Goal: Contribute content

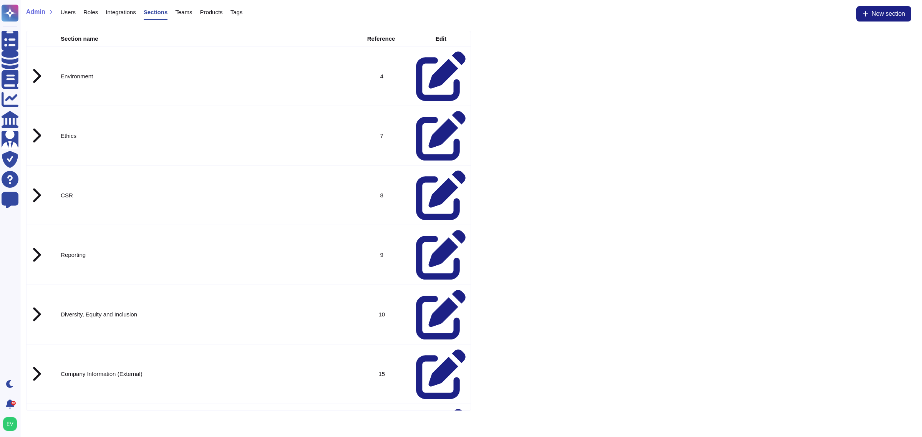
click at [34, 247] on icon at bounding box center [36, 255] width 10 height 16
click at [41, 249] on div at bounding box center [36, 255] width 10 height 12
click at [36, 68] on icon at bounding box center [36, 76] width 10 height 16
click at [36, 70] on icon at bounding box center [36, 76] width 10 height 12
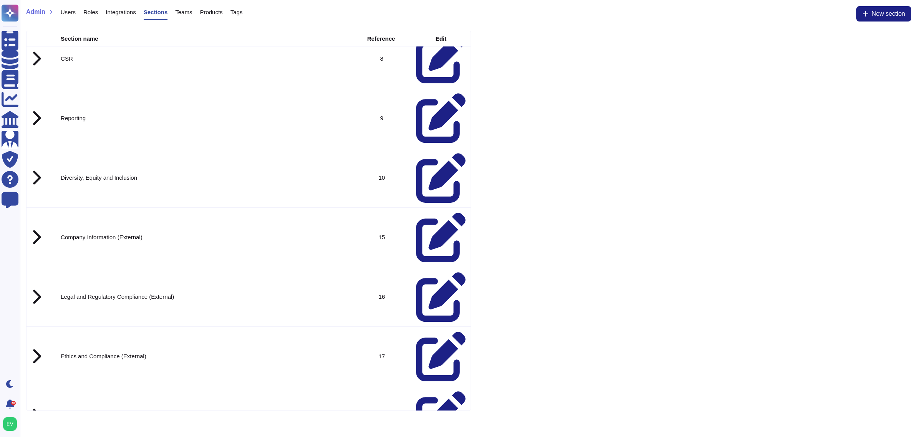
scroll to position [121, 0]
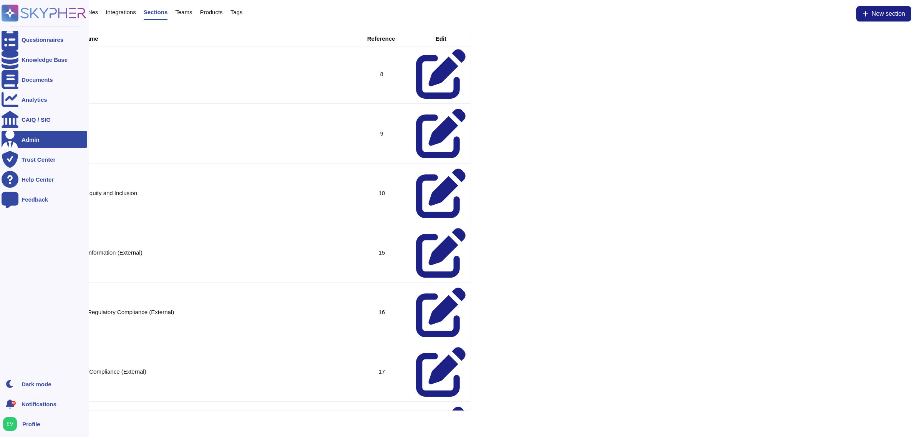
click at [65, 8] on icon at bounding box center [44, 13] width 85 height 17
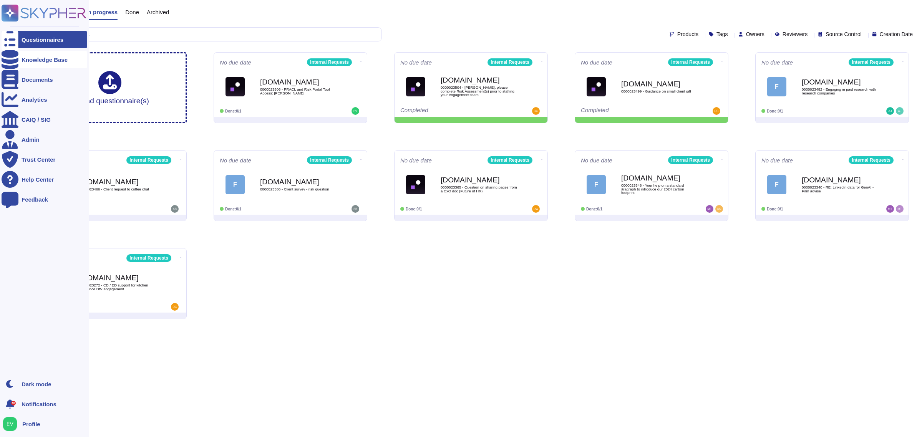
click at [35, 58] on div "Knowledge Base" at bounding box center [45, 60] width 46 height 6
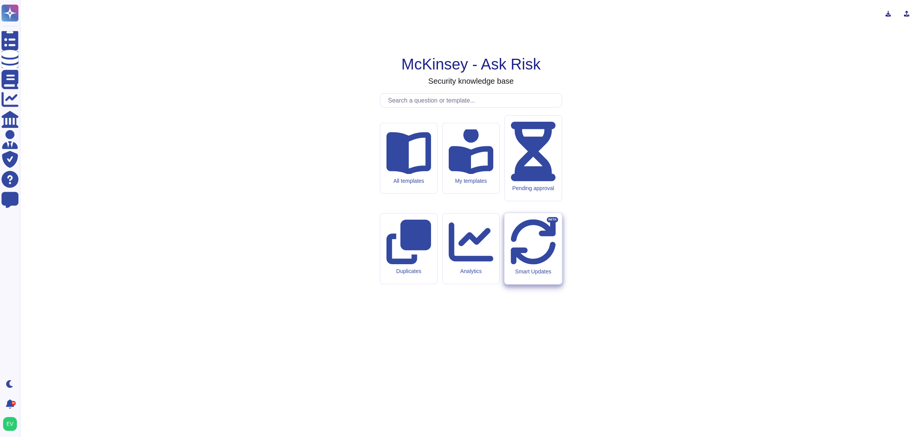
click at [546, 246] on div "Smart Updates BETA" at bounding box center [533, 248] width 57 height 71
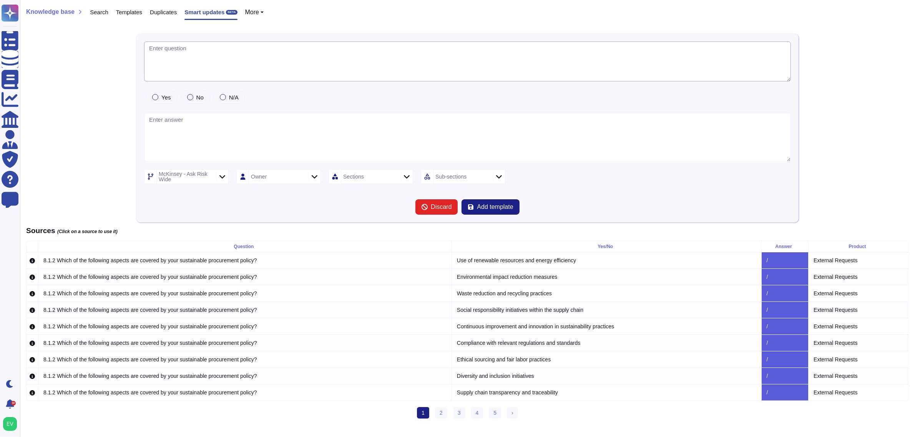
click at [226, 56] on textarea at bounding box center [467, 62] width 647 height 40
click at [198, 130] on textarea "To enrich screen reader interactions, please activate Accessibility in Grammarl…" at bounding box center [467, 137] width 647 height 49
click at [203, 181] on div "McKinsey - Ask Risk Wide" at bounding box center [186, 176] width 55 height 11
click at [299, 185] on form "Yes No N/A McKinsey - Ask Risk Wide Owner Sections Sub-sections Discard Add tem…" at bounding box center [467, 128] width 647 height 173
click at [297, 181] on div "Owner" at bounding box center [277, 177] width 57 height 14
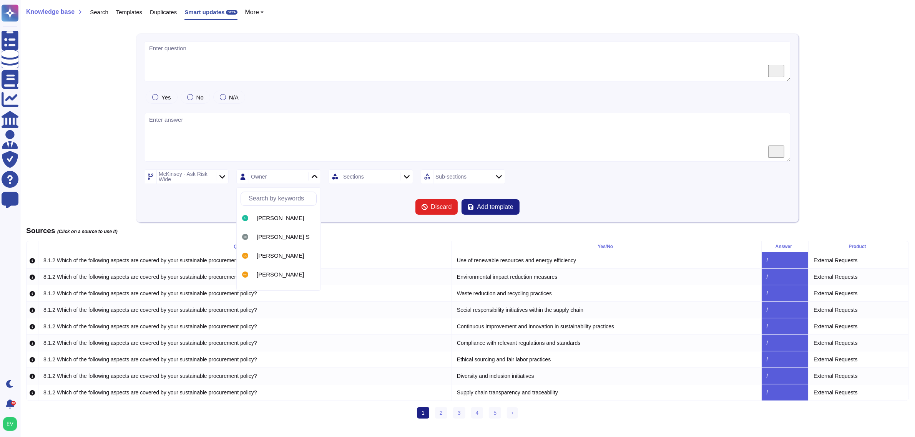
click at [322, 106] on form "Yes No N/A McKinsey - Ask Risk Wide Owner Sections Sub-sections Discard Add tem…" at bounding box center [467, 128] width 647 height 173
click at [260, 59] on textarea "To enrich screen reader interactions, please activate Accessibility in Grammarl…" at bounding box center [467, 62] width 647 height 40
click at [435, 419] on link "2" at bounding box center [441, 413] width 12 height 12
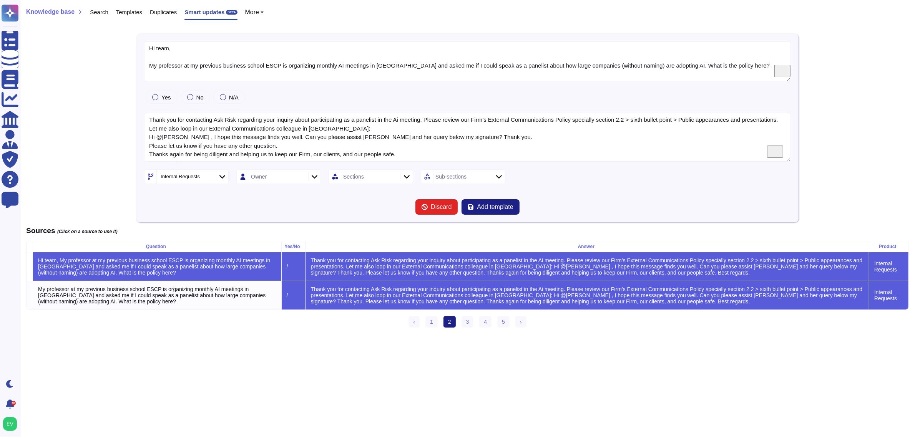
type textarea "Hi team, My professor at my previous business school ESCP is organizing monthly…"
type textarea "Thank you for contacting Ask Risk regarding your inquiry about participating as…"
click at [52, 11] on span "Knowledge base" at bounding box center [50, 12] width 48 height 6
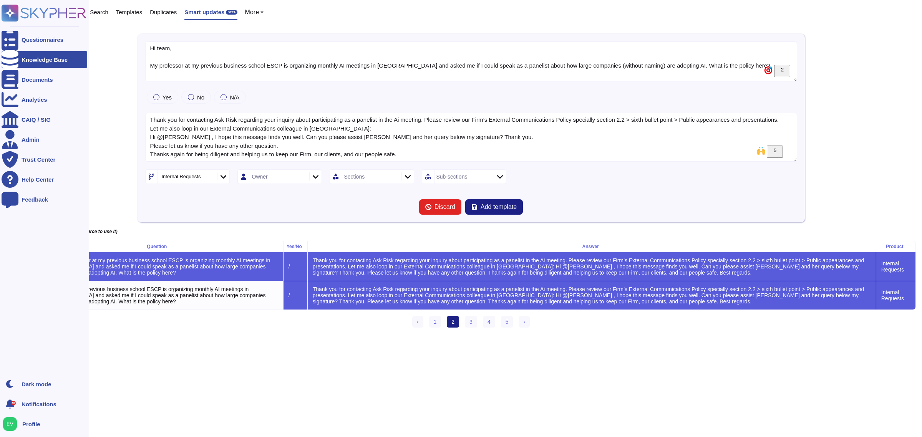
click at [10, 14] on rect at bounding box center [10, 13] width 17 height 17
